Goal: Obtain resource: Download file/media

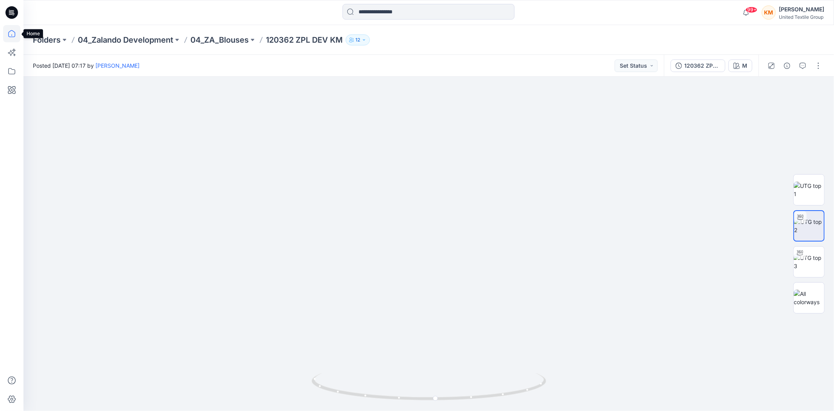
click at [8, 32] on icon at bounding box center [11, 33] width 17 height 17
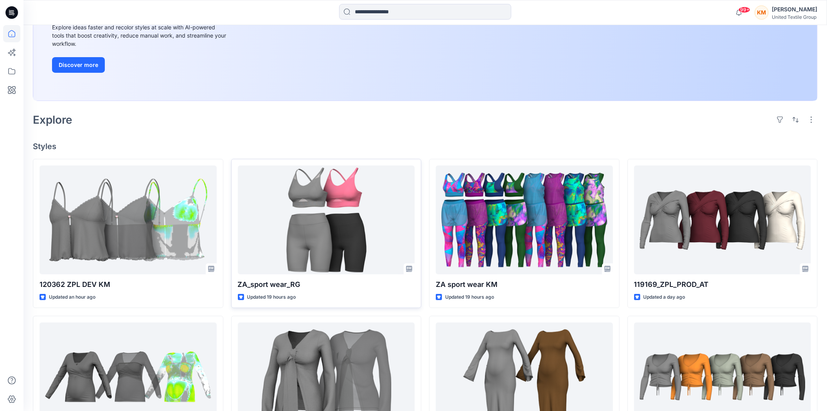
scroll to position [130, 0]
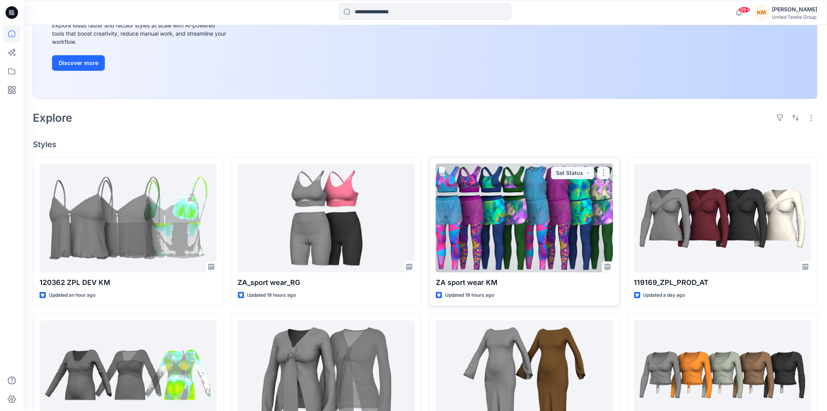
click at [499, 232] on div at bounding box center [524, 217] width 177 height 109
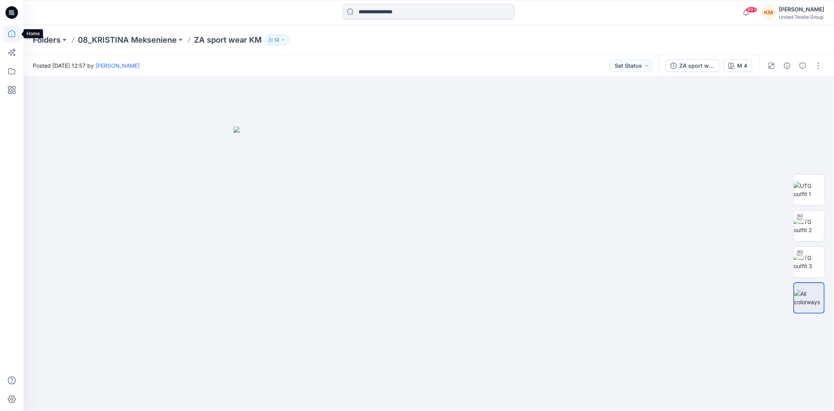
click at [11, 34] on icon at bounding box center [11, 33] width 17 height 17
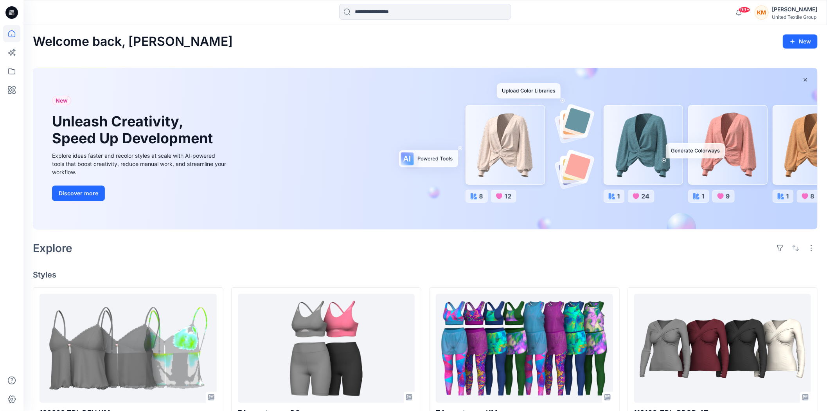
scroll to position [43, 0]
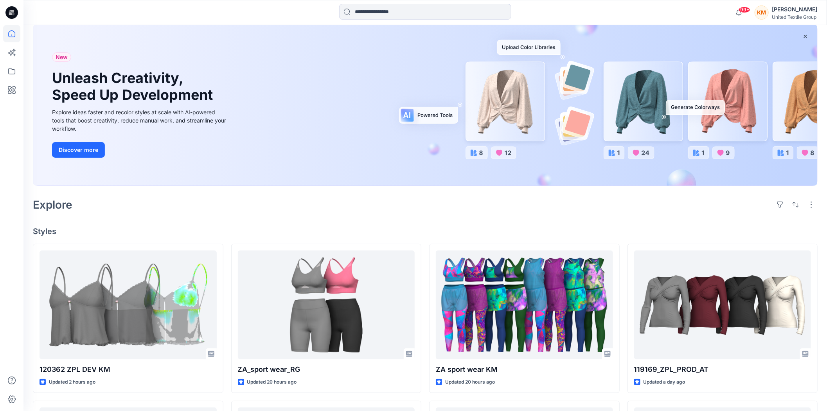
scroll to position [87, 0]
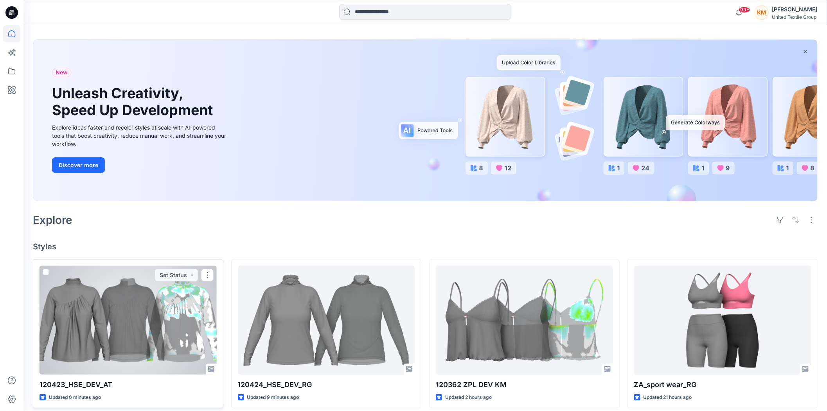
scroll to position [43, 0]
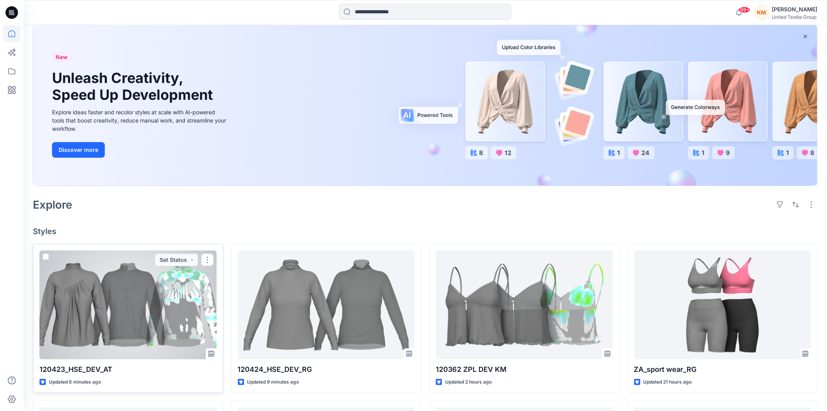
click at [124, 294] on div at bounding box center [127, 304] width 177 height 109
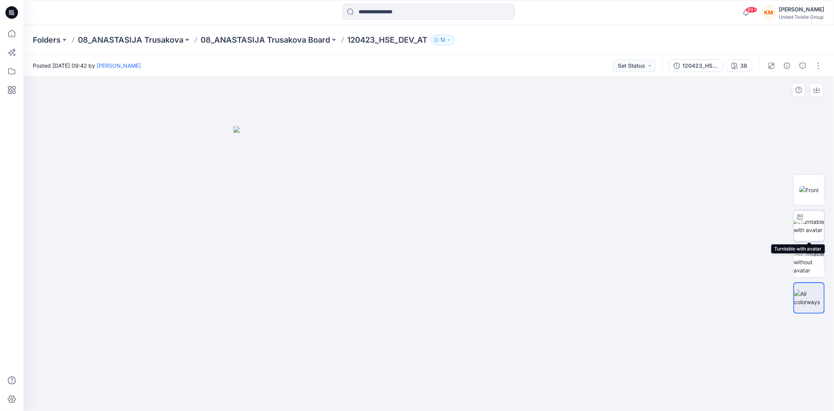
click at [811, 228] on img at bounding box center [809, 225] width 31 height 16
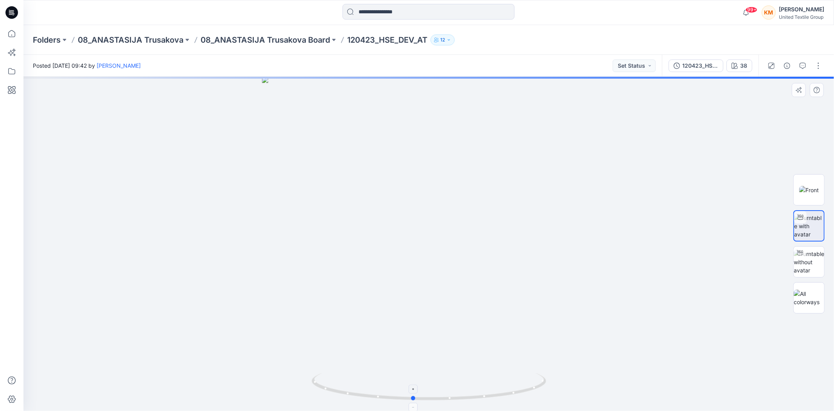
drag, startPoint x: 514, startPoint y: 394, endPoint x: 453, endPoint y: 315, distance: 99.5
click at [498, 393] on icon at bounding box center [430, 387] width 237 height 29
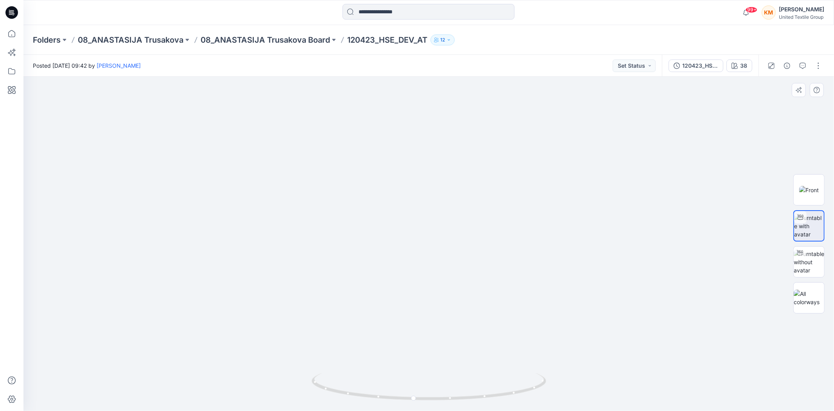
drag, startPoint x: 450, startPoint y: 159, endPoint x: 443, endPoint y: 237, distance: 78.5
click at [459, 231] on img at bounding box center [429, 181] width 722 height 459
drag, startPoint x: 361, startPoint y: 396, endPoint x: 400, endPoint y: 395, distance: 39.1
click at [400, 395] on icon at bounding box center [430, 387] width 237 height 29
click at [7, 30] on icon at bounding box center [11, 33] width 17 height 17
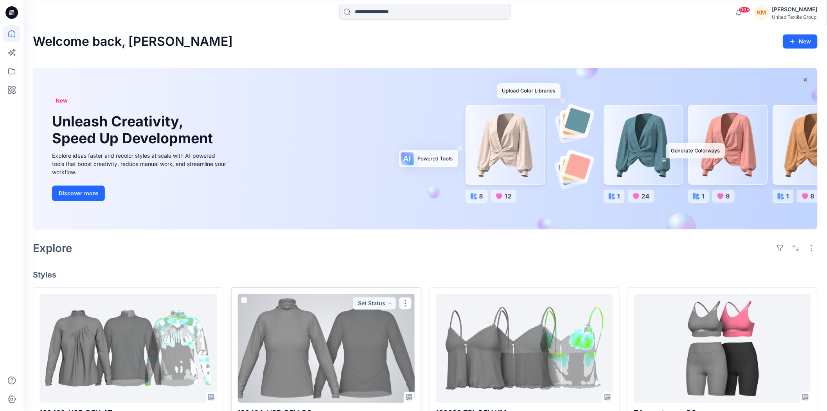
click at [336, 334] on div at bounding box center [326, 348] width 177 height 109
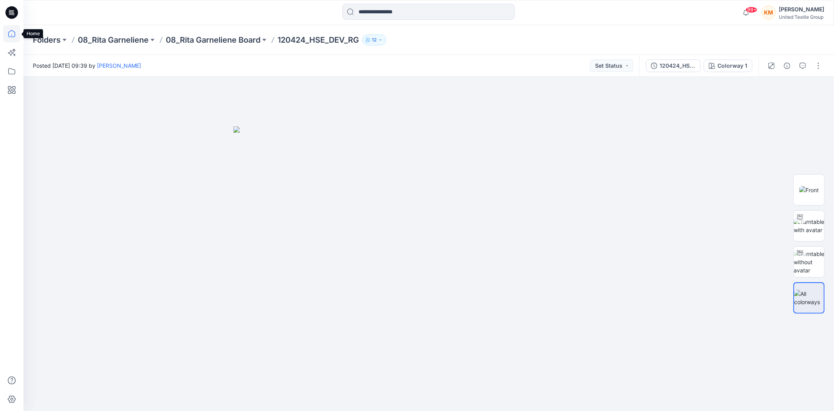
click at [13, 31] on icon at bounding box center [11, 33] width 17 height 17
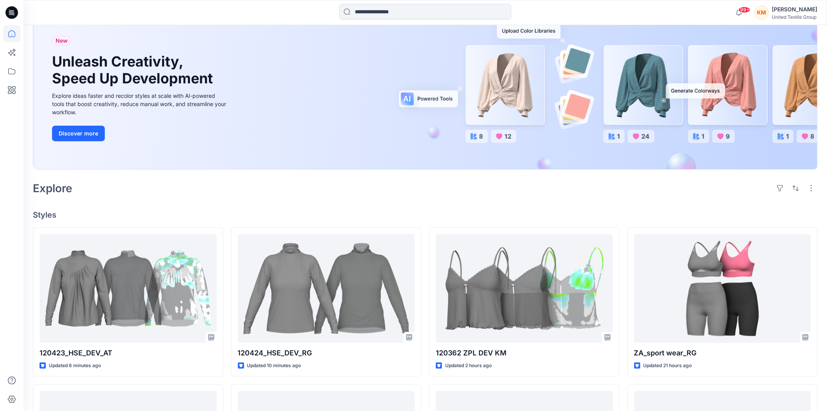
scroll to position [87, 0]
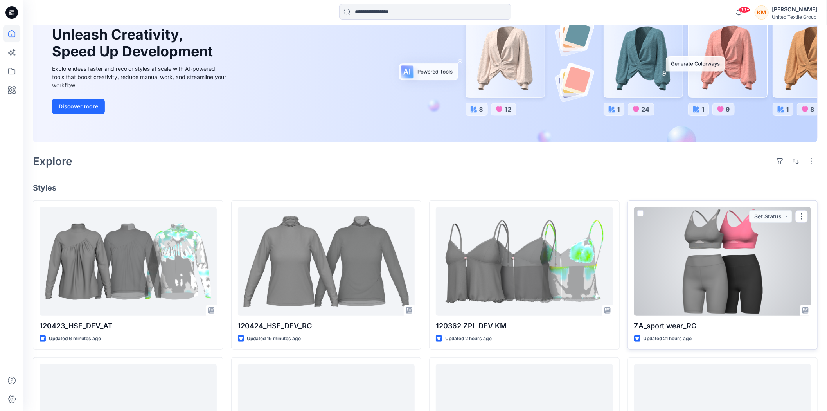
click at [795, 339] on div "Updated 21 hours ago" at bounding box center [722, 338] width 177 height 8
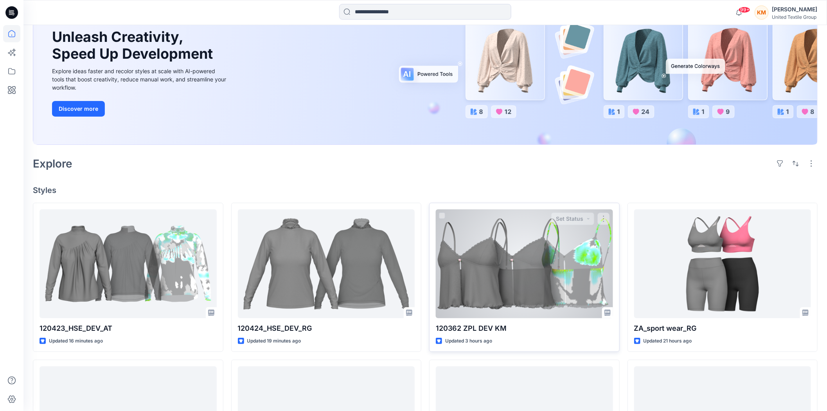
scroll to position [0, 0]
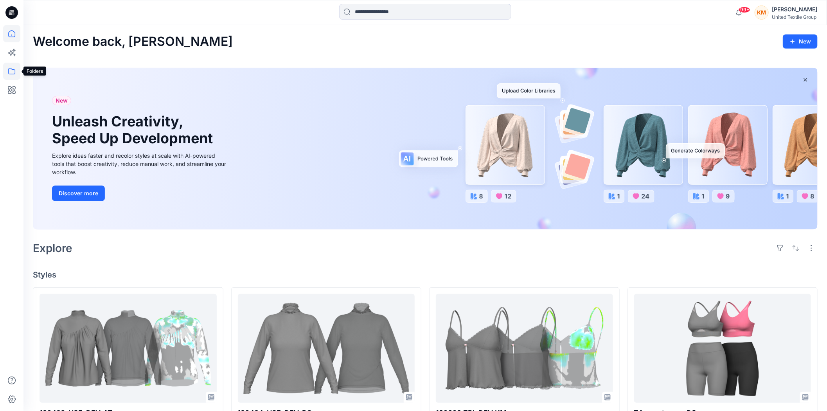
click at [9, 69] on icon at bounding box center [11, 71] width 7 height 6
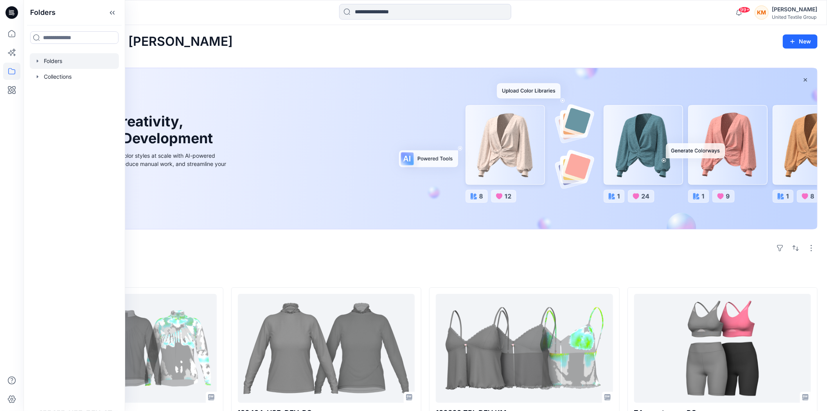
click at [53, 56] on div at bounding box center [74, 61] width 89 height 16
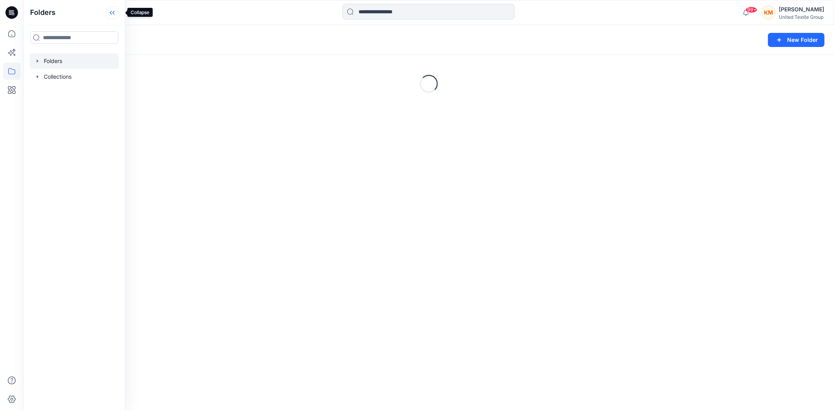
click at [118, 10] on icon at bounding box center [112, 12] width 13 height 13
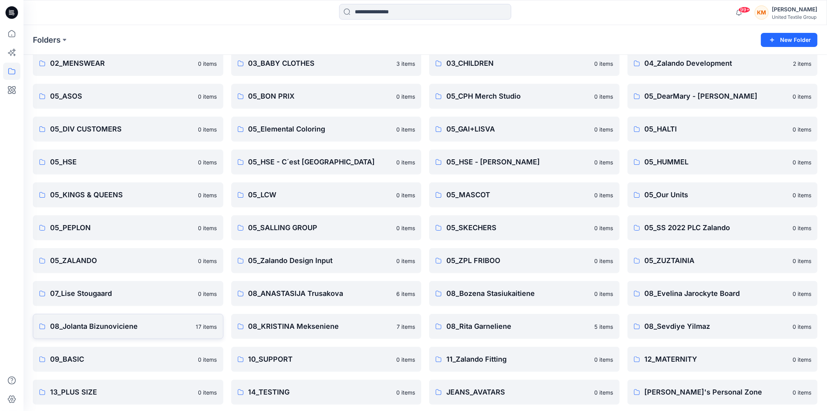
scroll to position [137, 0]
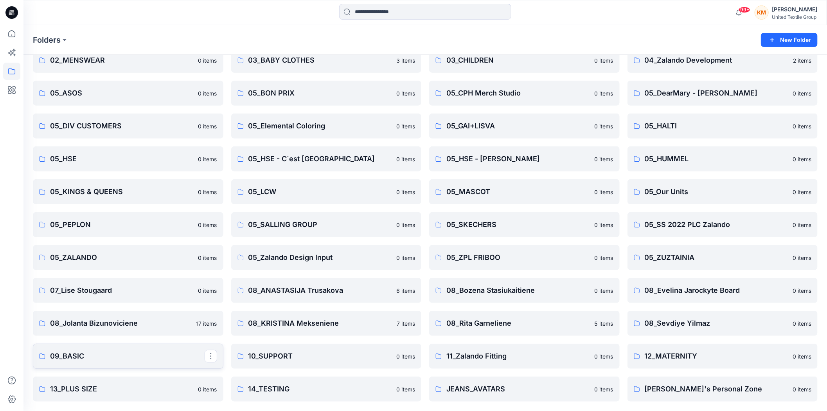
click at [79, 355] on p "09_BASIC" at bounding box center [127, 355] width 154 height 11
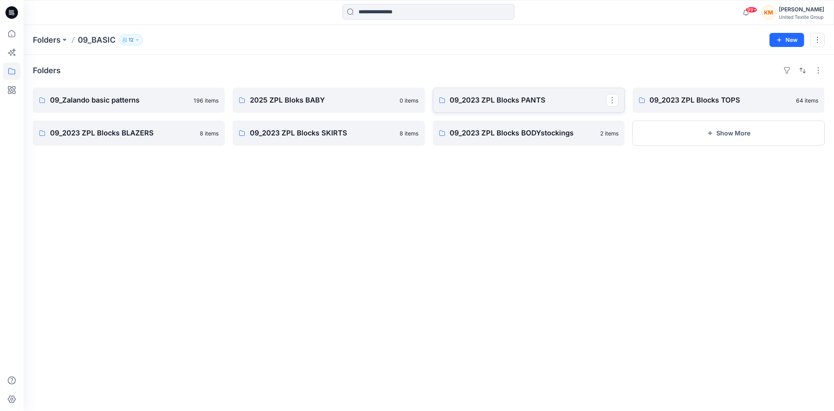
click at [493, 100] on p "09_2023 ZPL Blocks PANTS" at bounding box center [528, 100] width 156 height 11
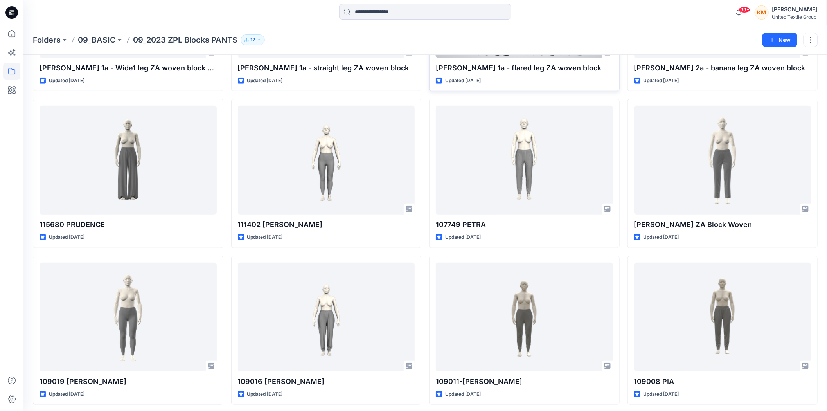
scroll to position [305, 0]
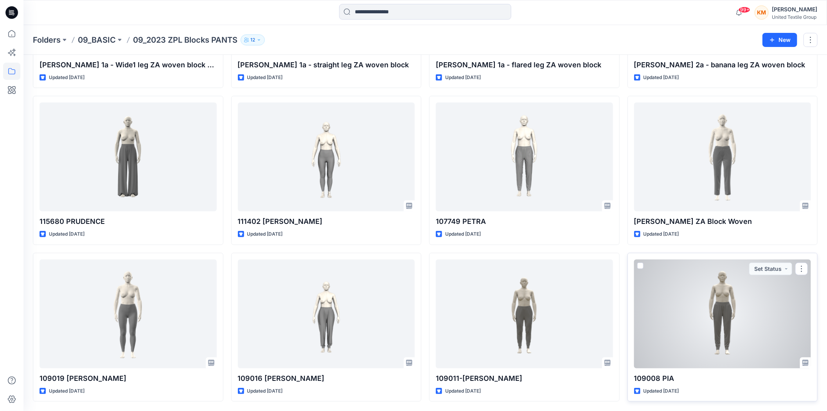
click at [717, 331] on div at bounding box center [722, 313] width 177 height 109
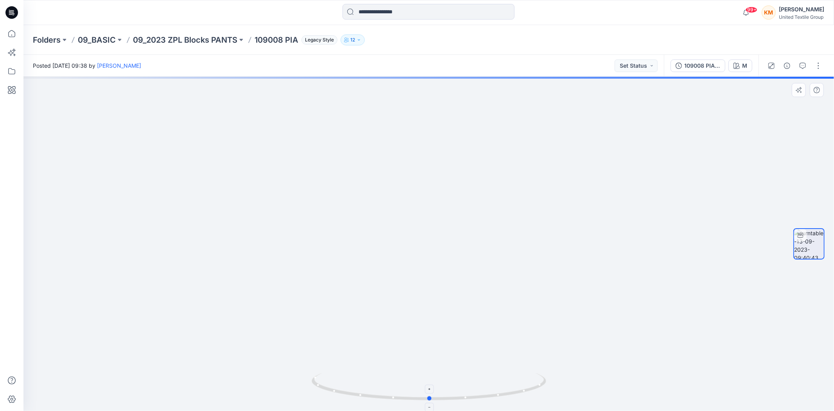
click at [510, 392] on icon at bounding box center [430, 387] width 237 height 29
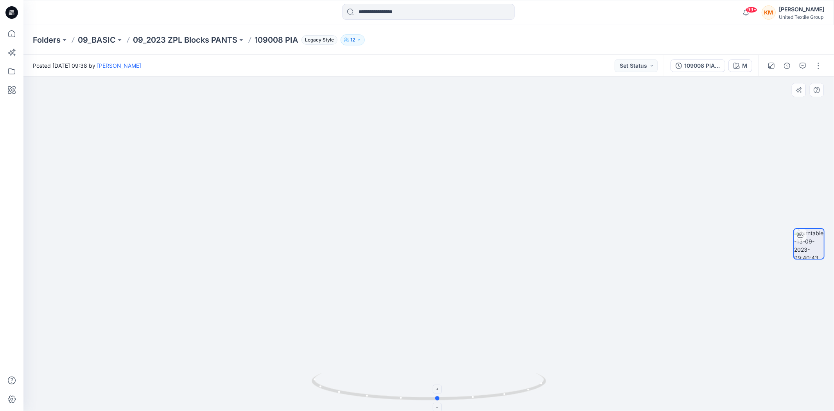
drag, startPoint x: 388, startPoint y: 398, endPoint x: 397, endPoint y: 398, distance: 8.2
click at [397, 398] on icon at bounding box center [430, 387] width 237 height 29
click at [712, 65] on div "109008 PIA new Avatar" at bounding box center [702, 65] width 36 height 9
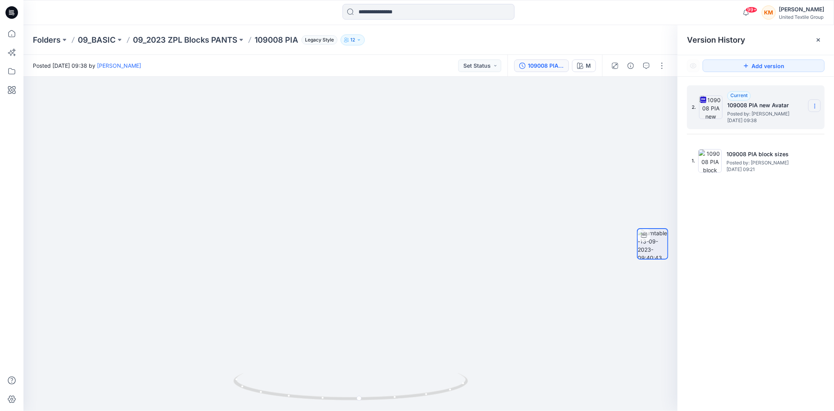
click at [817, 102] on section at bounding box center [814, 105] width 13 height 13
drag, startPoint x: 795, startPoint y: 120, endPoint x: 784, endPoint y: 122, distance: 11.5
click at [795, 120] on span "Download Source BW File" at bounding box center [775, 121] width 65 height 9
click at [12, 32] on icon at bounding box center [11, 33] width 17 height 17
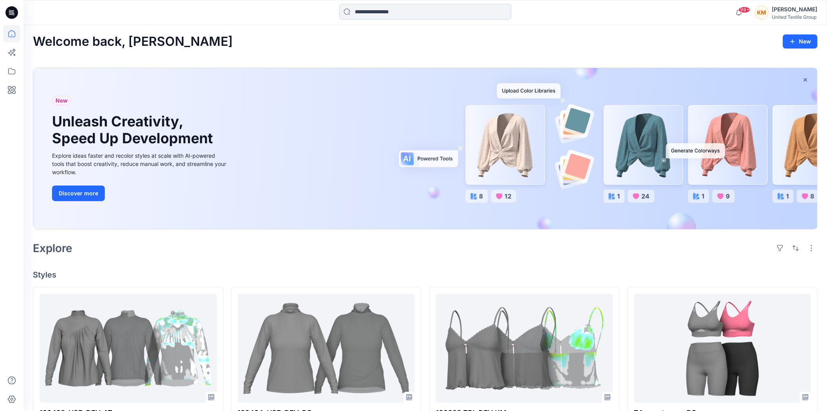
click at [407, 9] on input at bounding box center [425, 12] width 172 height 16
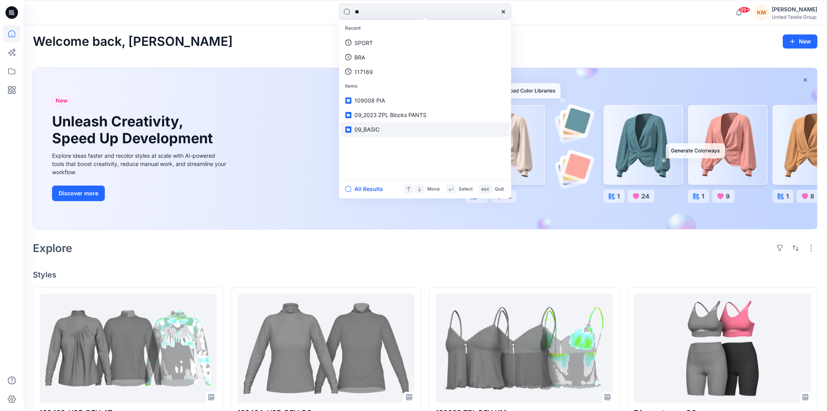
type input "**"
click at [374, 126] on span "09_BASIC" at bounding box center [367, 129] width 25 height 7
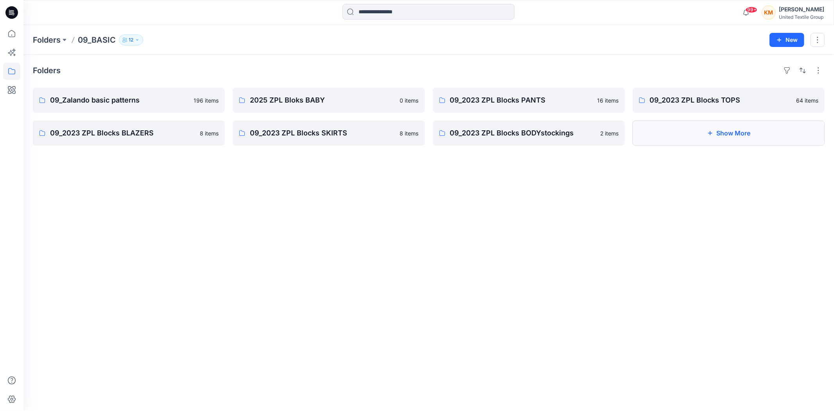
click at [716, 129] on button "Show More" at bounding box center [729, 132] width 192 height 25
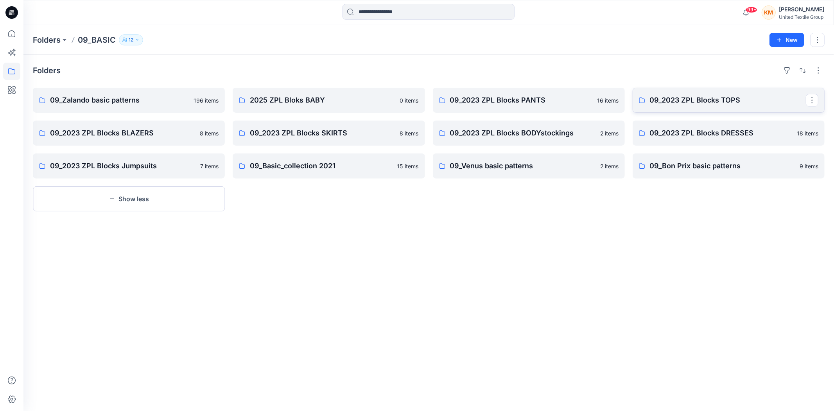
click at [708, 101] on p "09_2023 ZPL Blocks TOPS" at bounding box center [728, 100] width 156 height 11
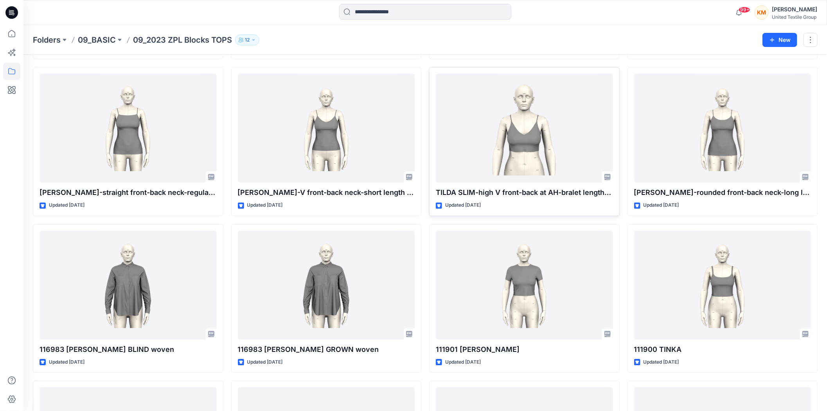
scroll to position [1273, 0]
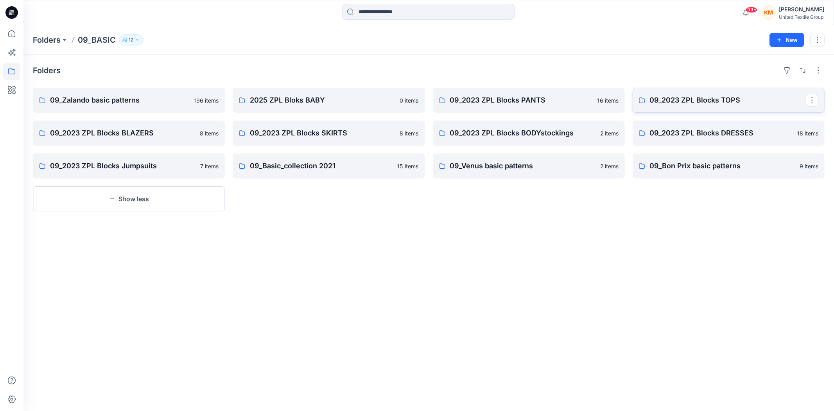
click at [677, 99] on p "09_2023 ZPL Blocks TOPS" at bounding box center [728, 100] width 156 height 11
click at [126, 132] on p "09_2023 ZPL Blocks BLAZERS" at bounding box center [128, 132] width 156 height 11
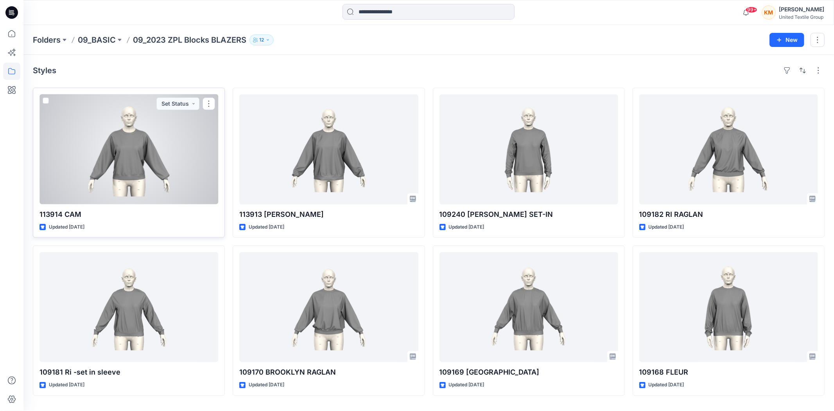
click at [155, 158] on div at bounding box center [128, 149] width 179 height 110
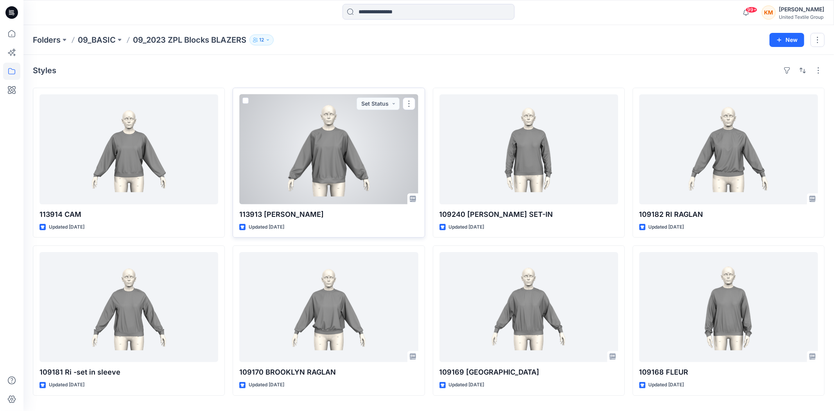
click at [349, 159] on div at bounding box center [328, 149] width 179 height 110
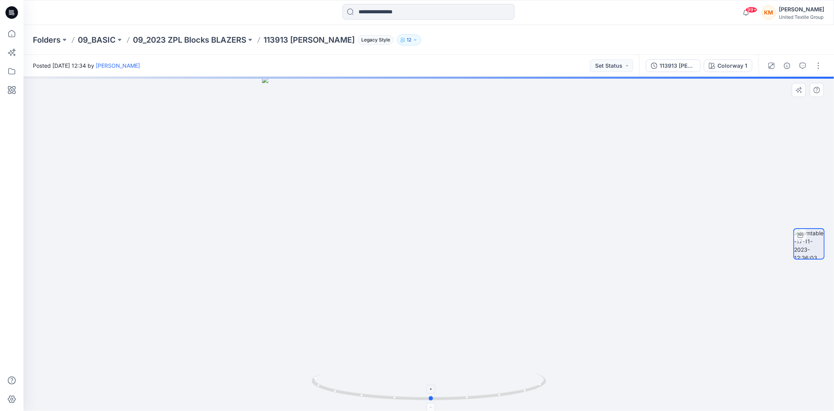
click at [460, 402] on icon at bounding box center [430, 387] width 237 height 29
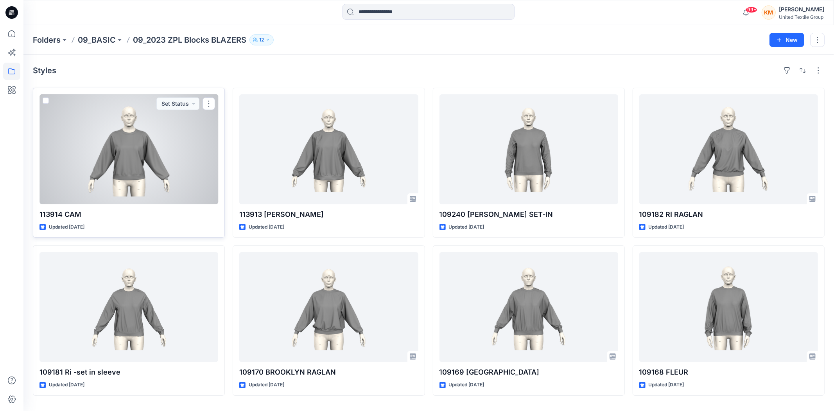
click at [133, 144] on div at bounding box center [128, 149] width 179 height 110
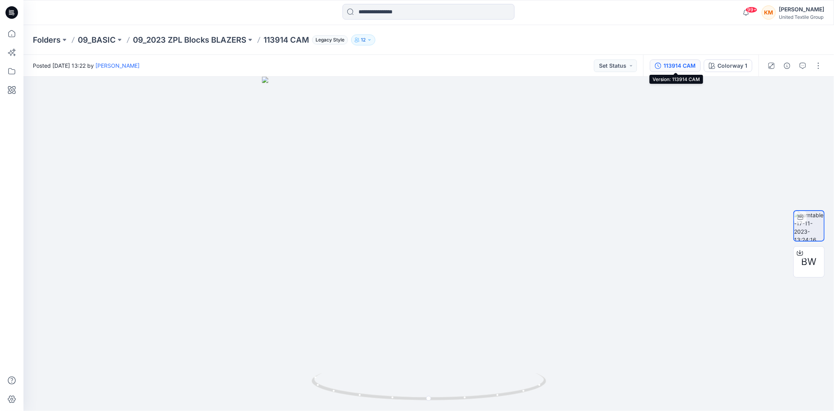
click at [683, 65] on div "113914 CAM" at bounding box center [680, 65] width 32 height 9
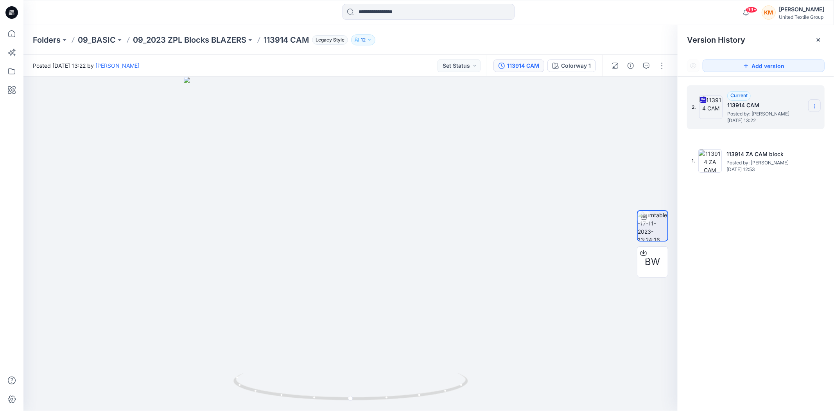
click at [814, 106] on icon at bounding box center [815, 106] width 6 height 6
click at [646, 251] on icon at bounding box center [644, 253] width 6 height 6
